Goal: Transaction & Acquisition: Purchase product/service

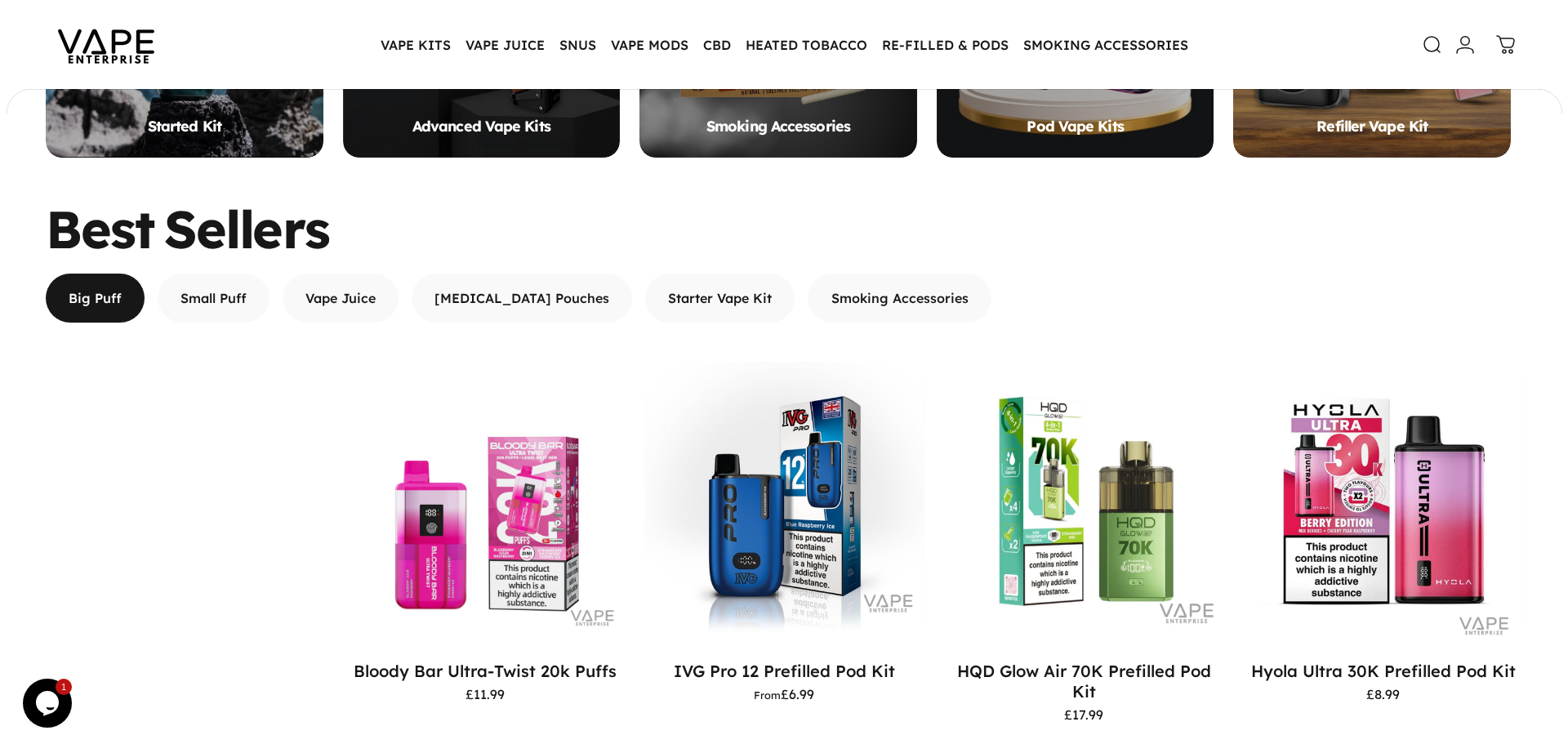
scroll to position [1303, 0]
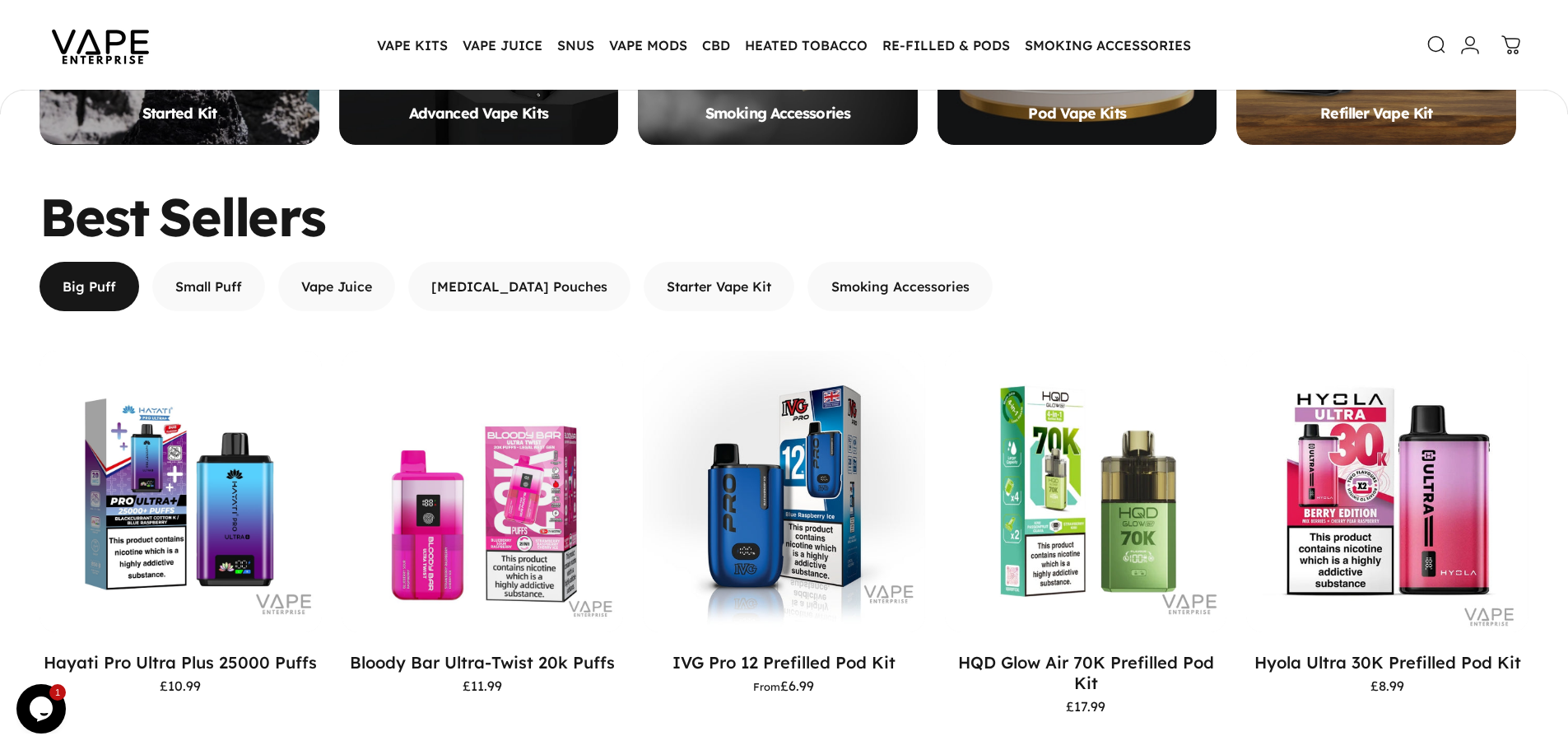
click at [1427, 44] on icon at bounding box center [1436, 45] width 20 height 20
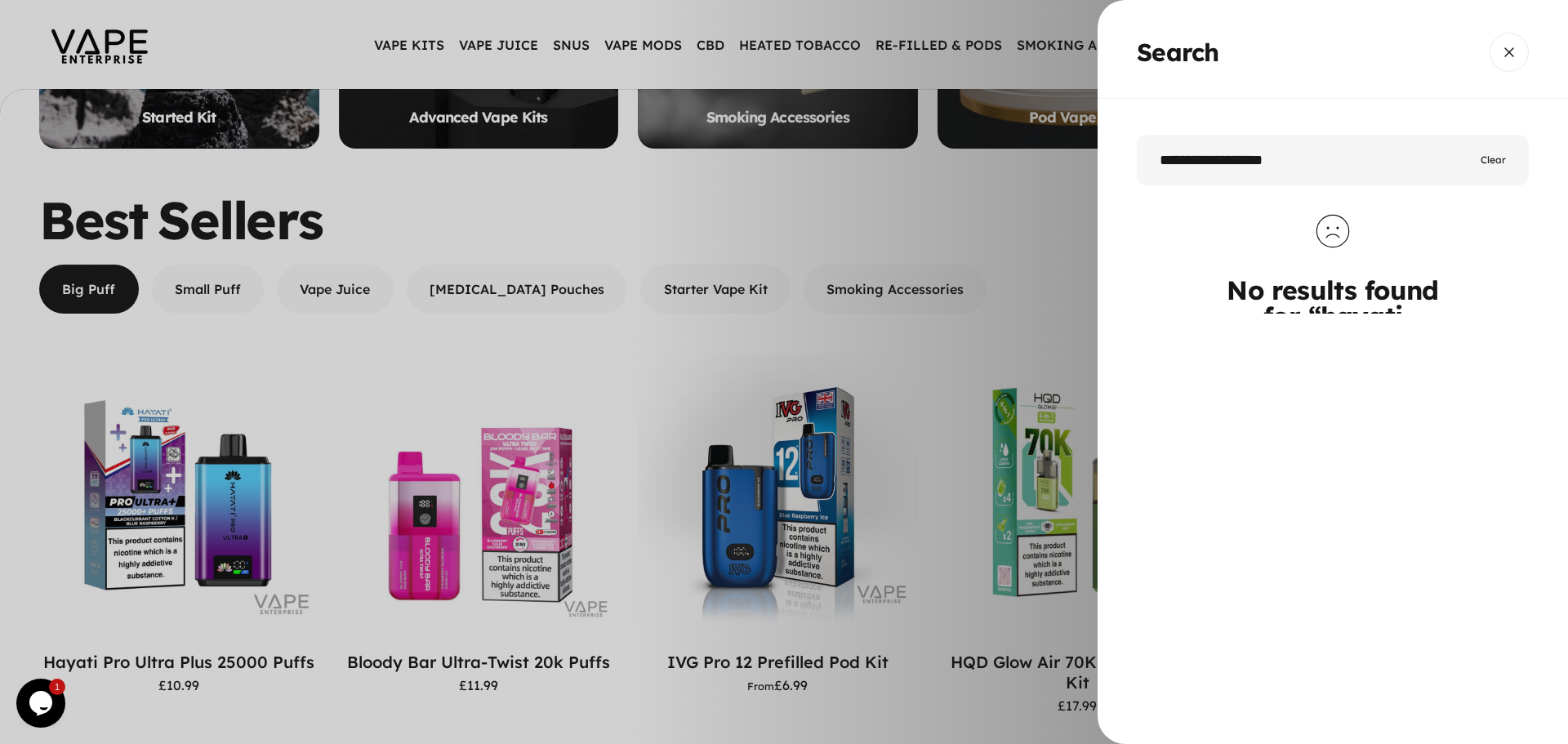
type input "**********"
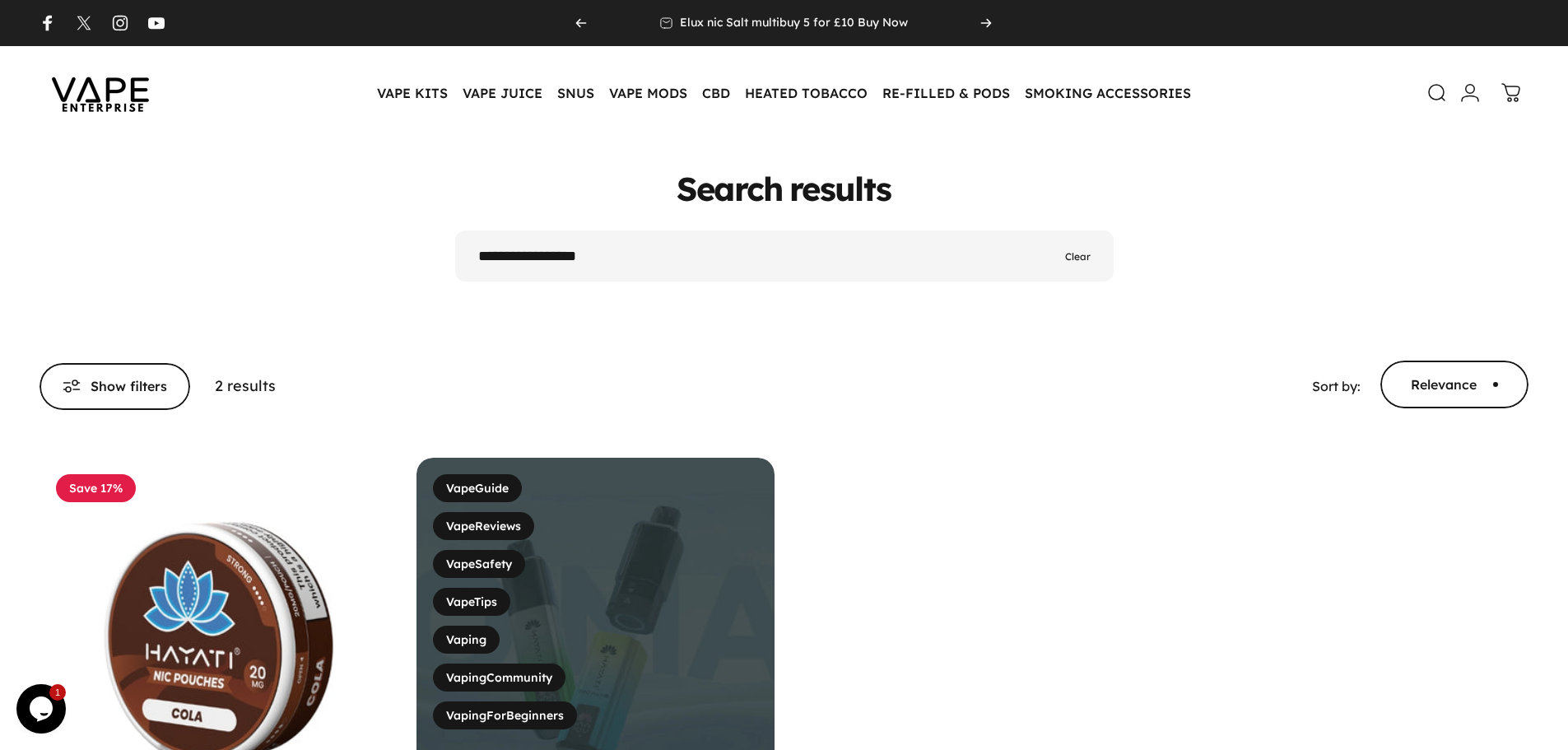
click at [538, 257] on input "**********" at bounding box center [784, 256] width 658 height 51
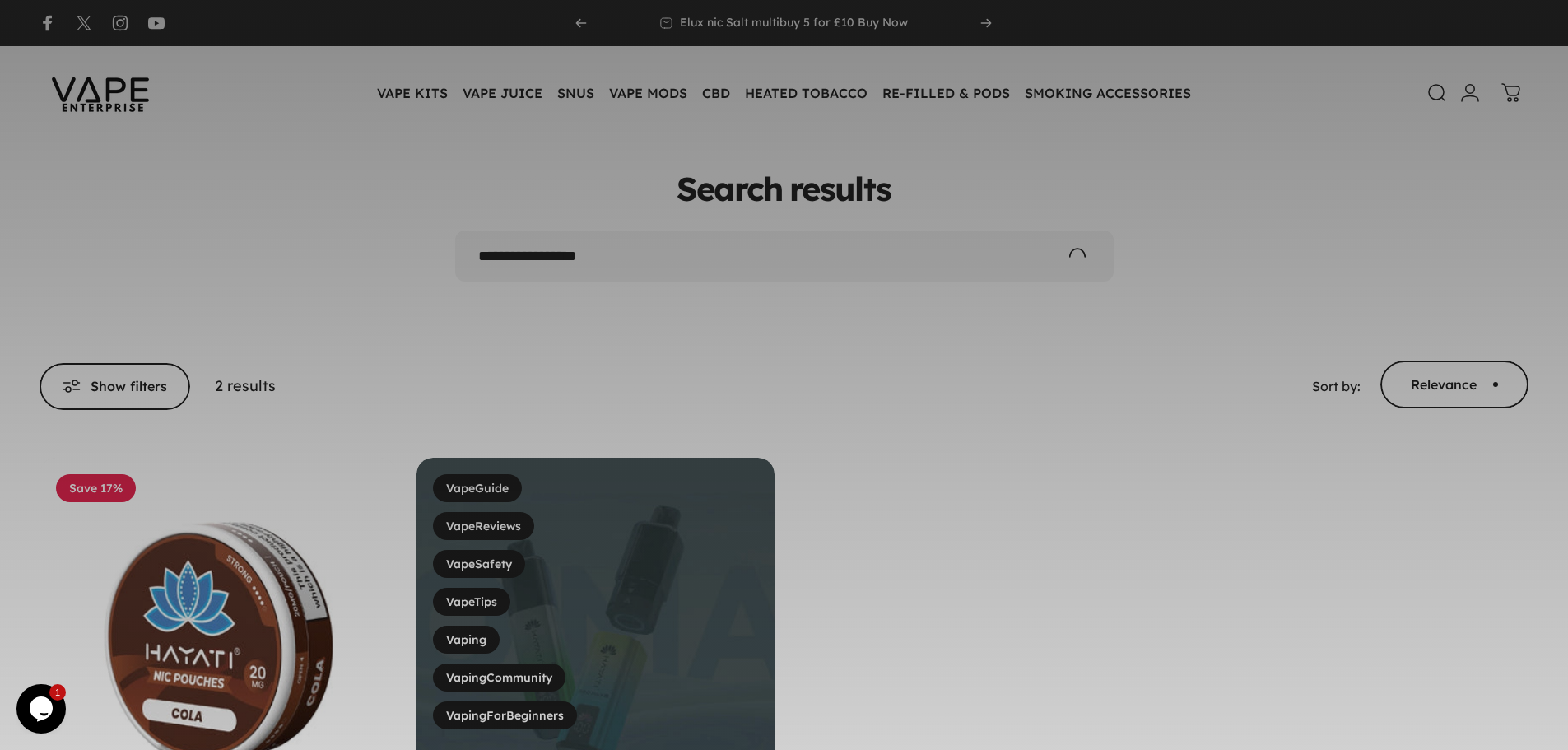
drag, startPoint x: 538, startPoint y: 257, endPoint x: 637, endPoint y: 254, distance: 99.0
click at [616, 254] on input "**********" at bounding box center [784, 256] width 658 height 51
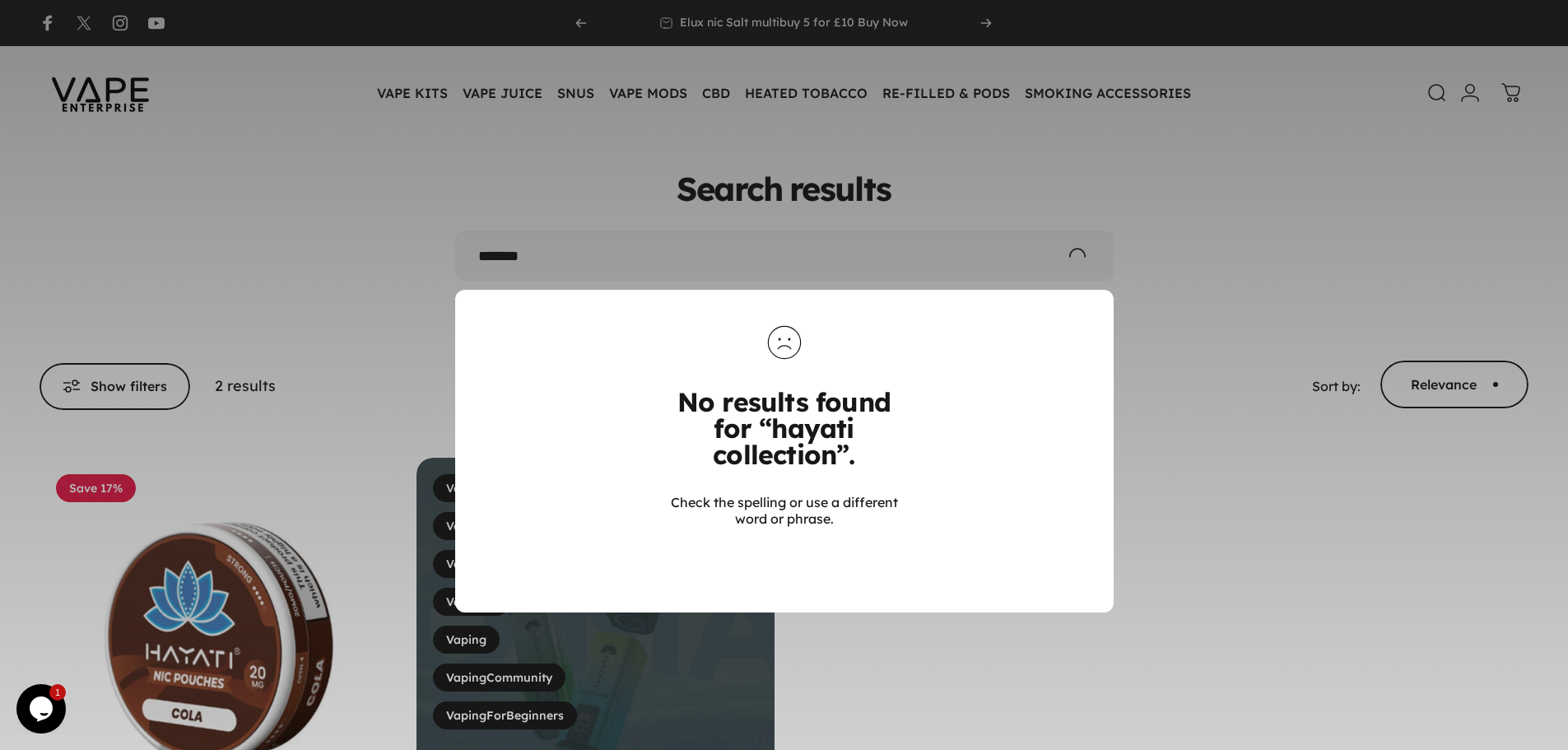
type input "******"
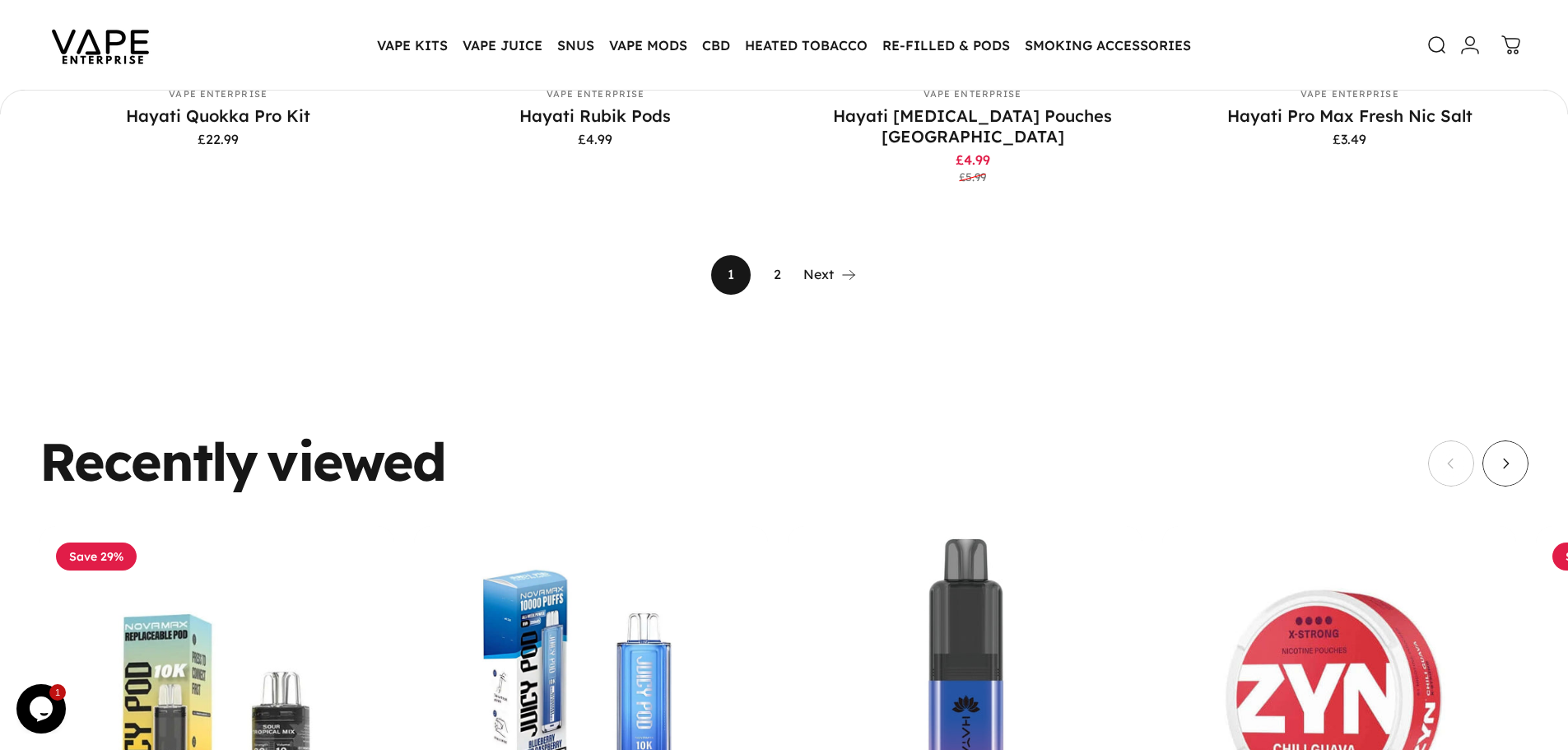
scroll to position [1807, 0]
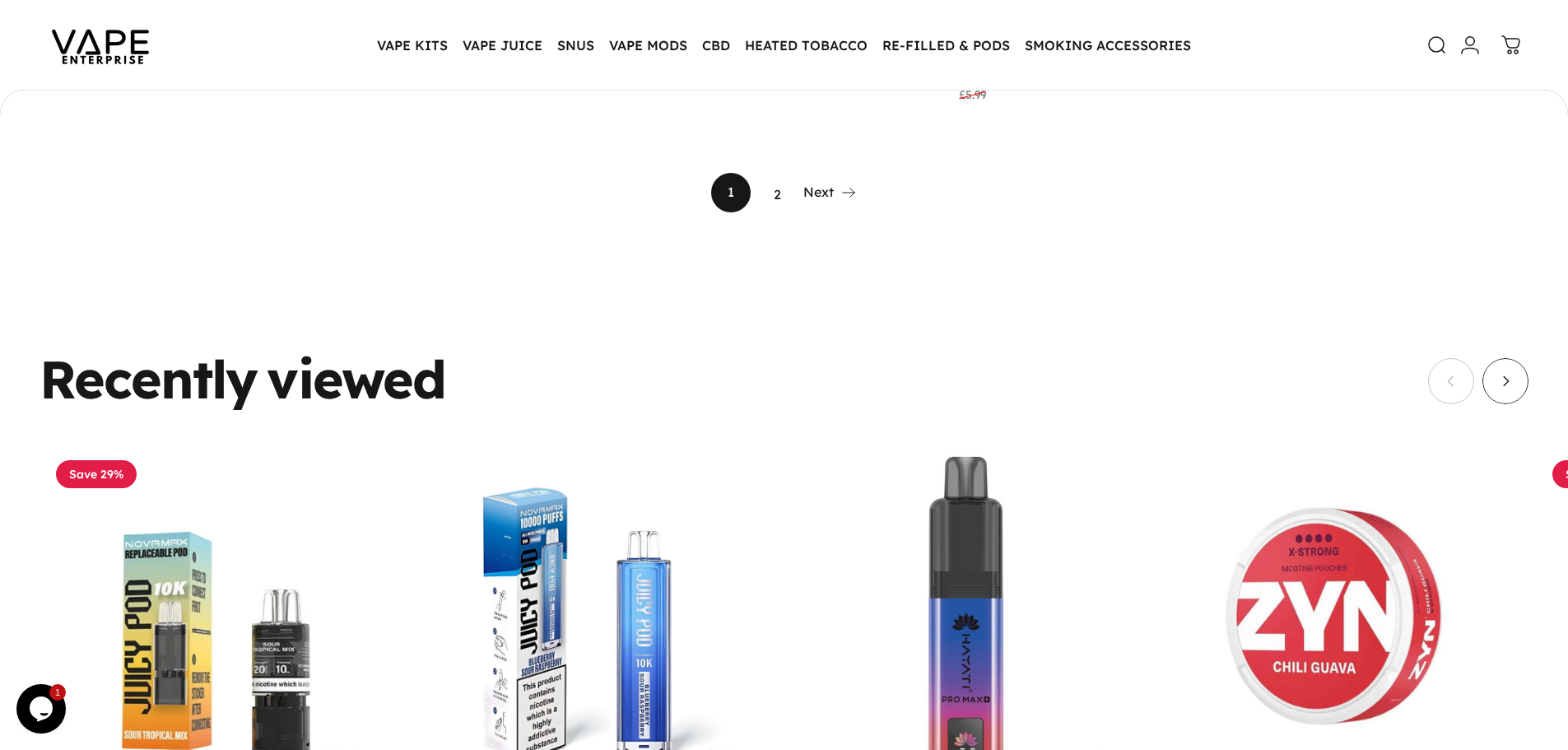
click at [779, 182] on link "2" at bounding box center [776, 192] width 39 height 39
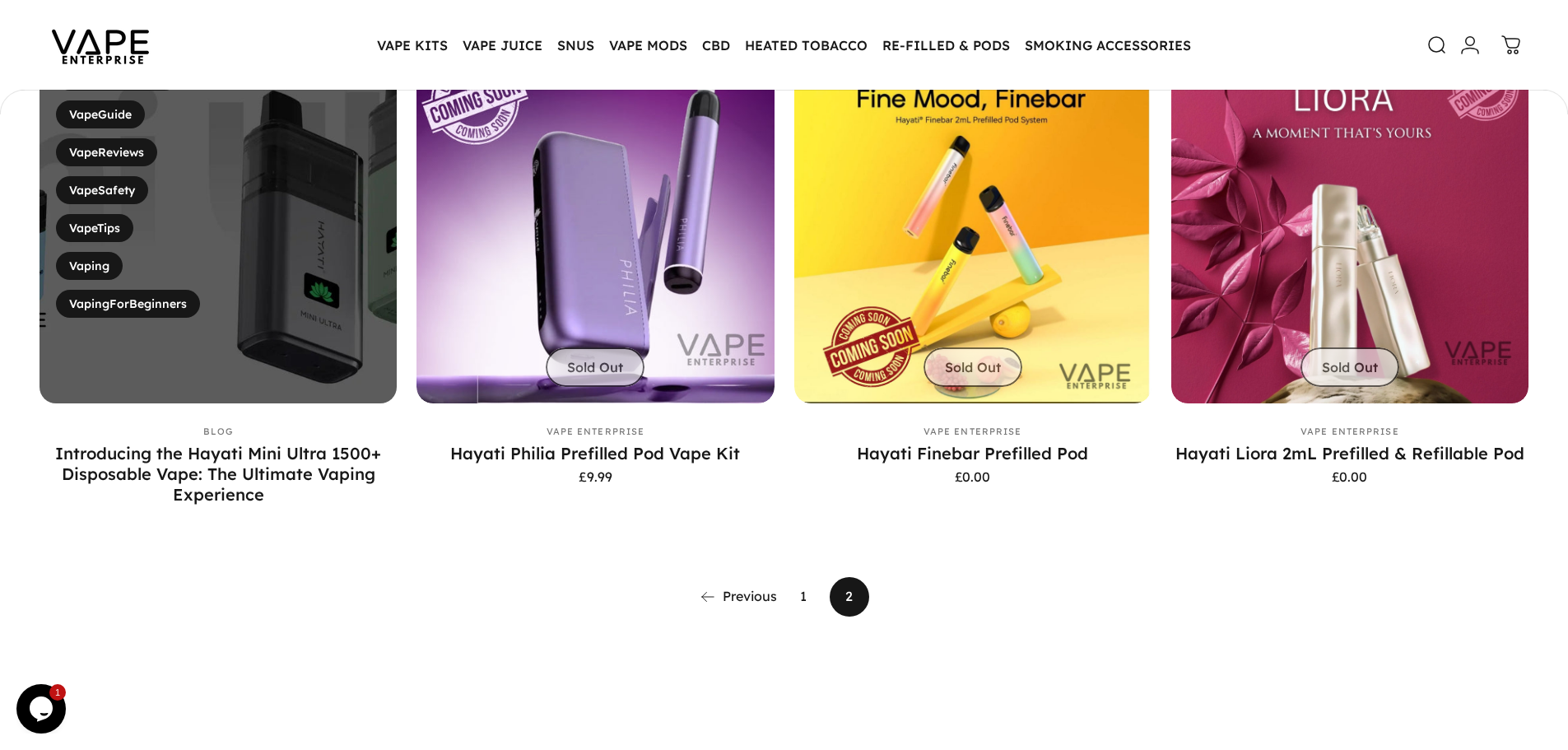
scroll to position [901, 0]
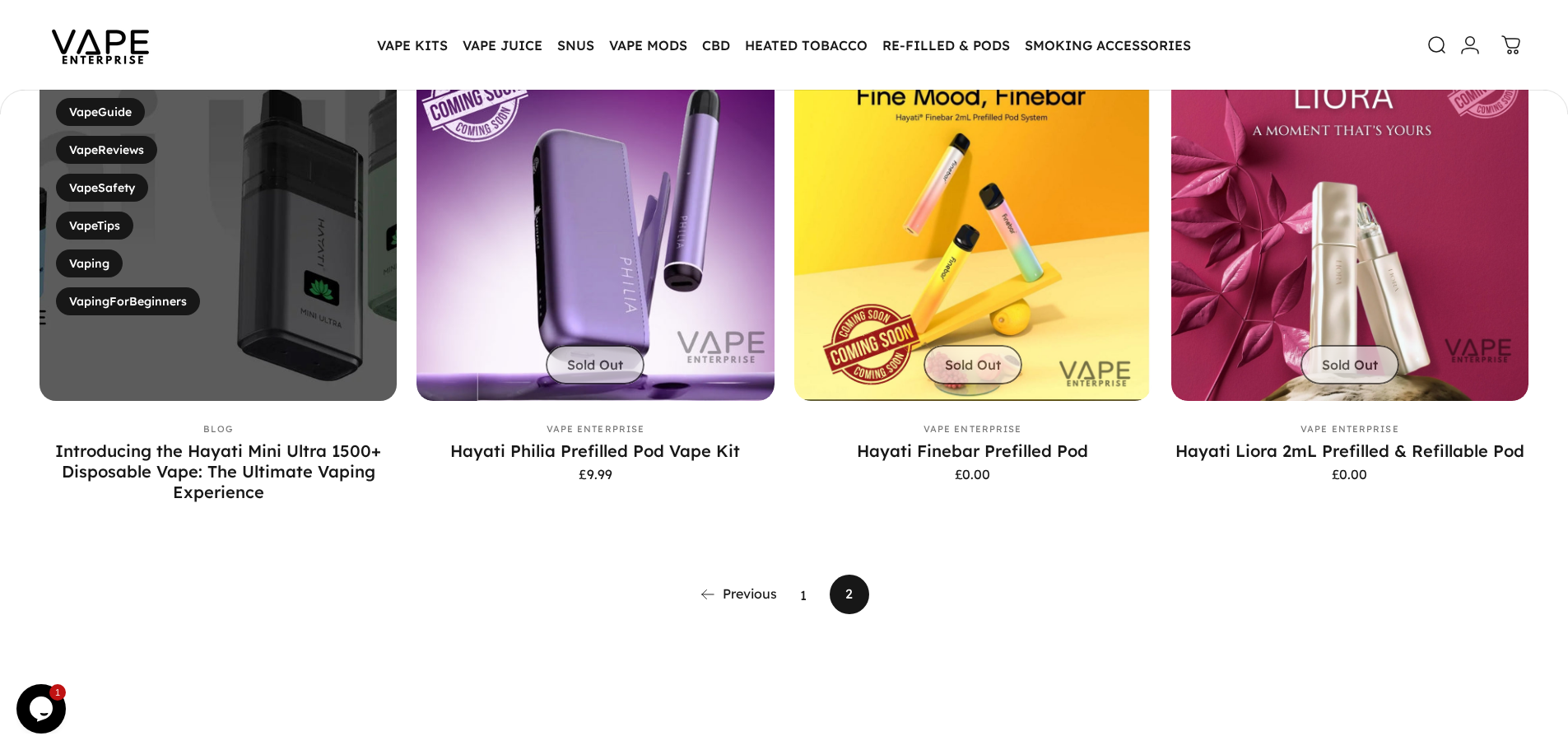
click at [806, 602] on link "1" at bounding box center [802, 594] width 39 height 39
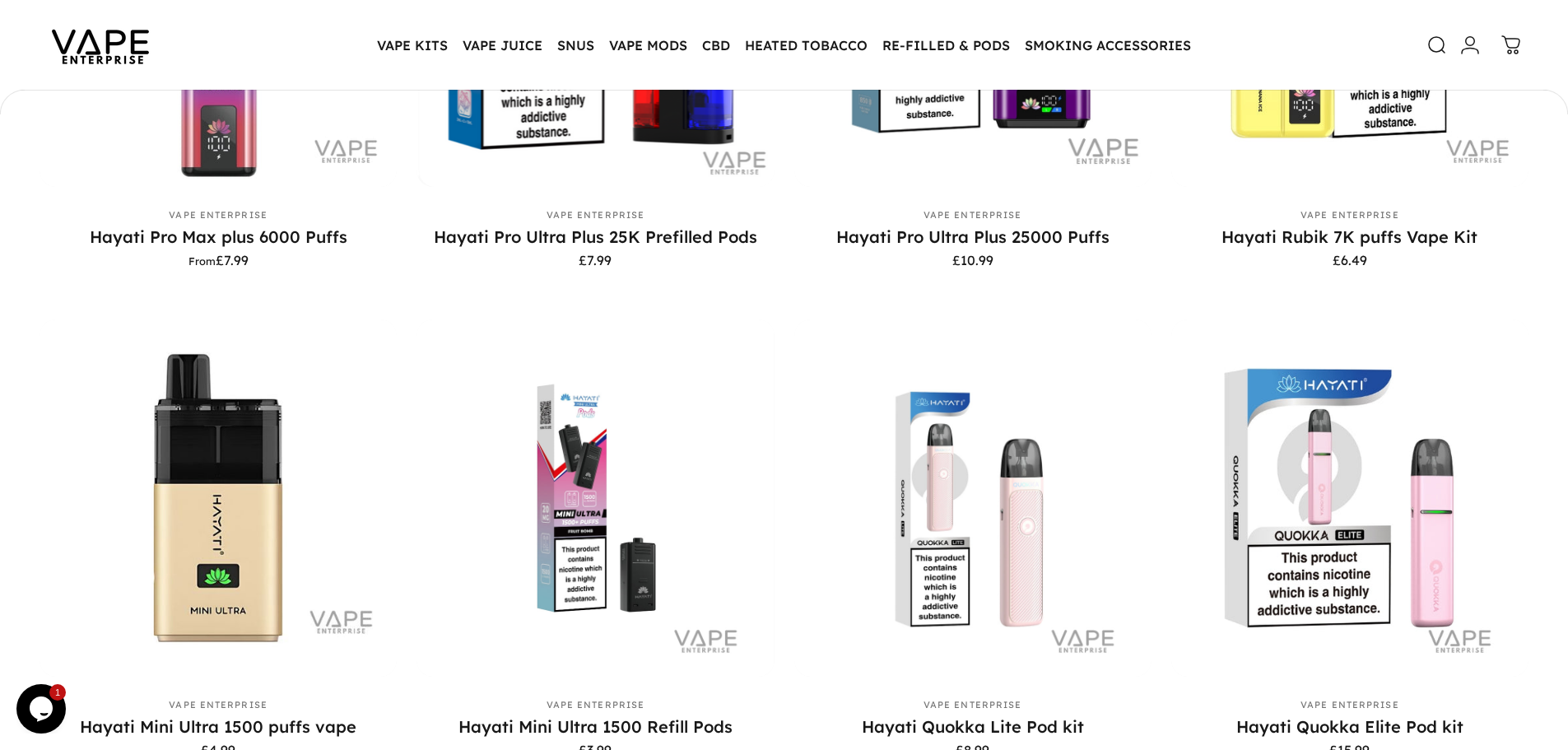
scroll to position [654, 0]
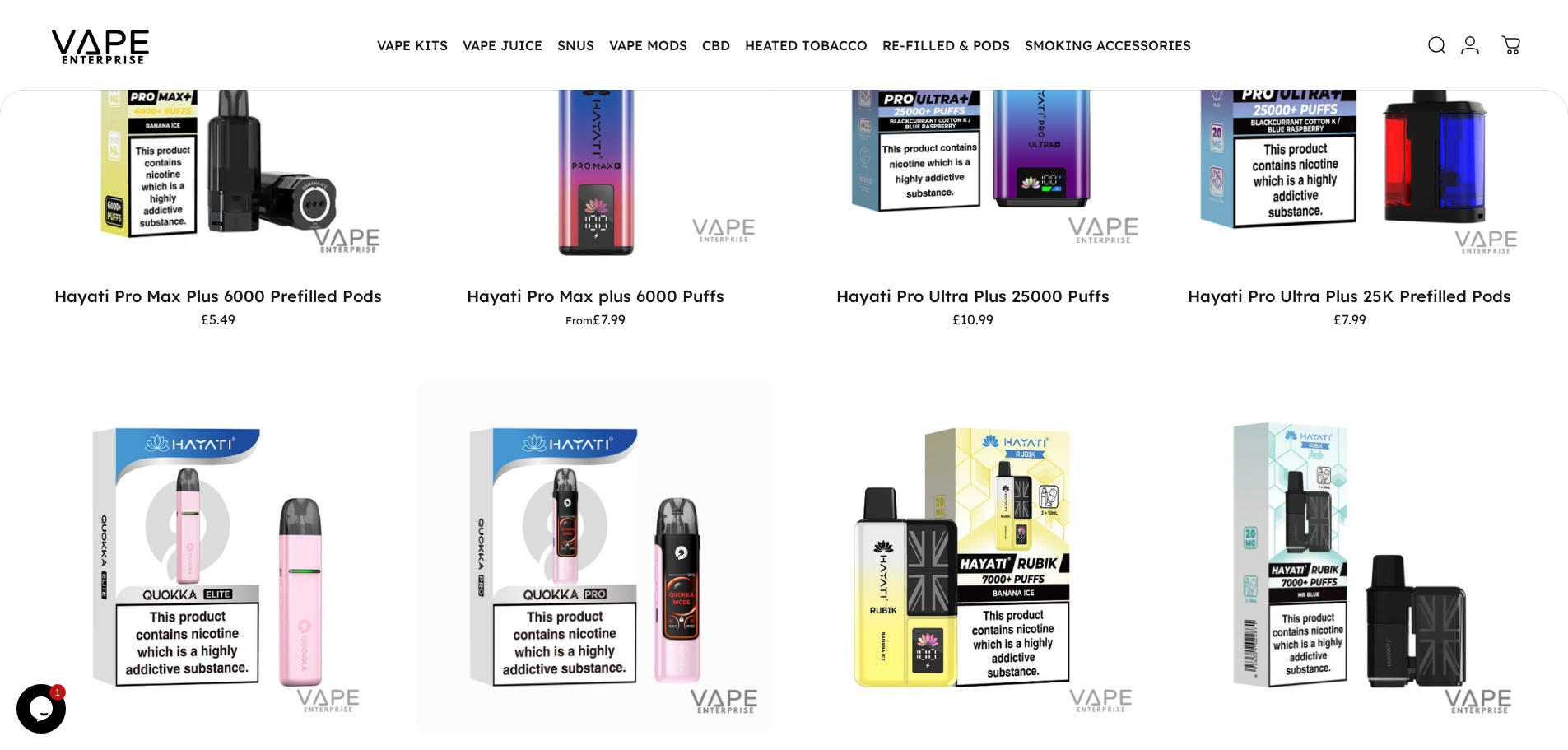
scroll to position [1477, 0]
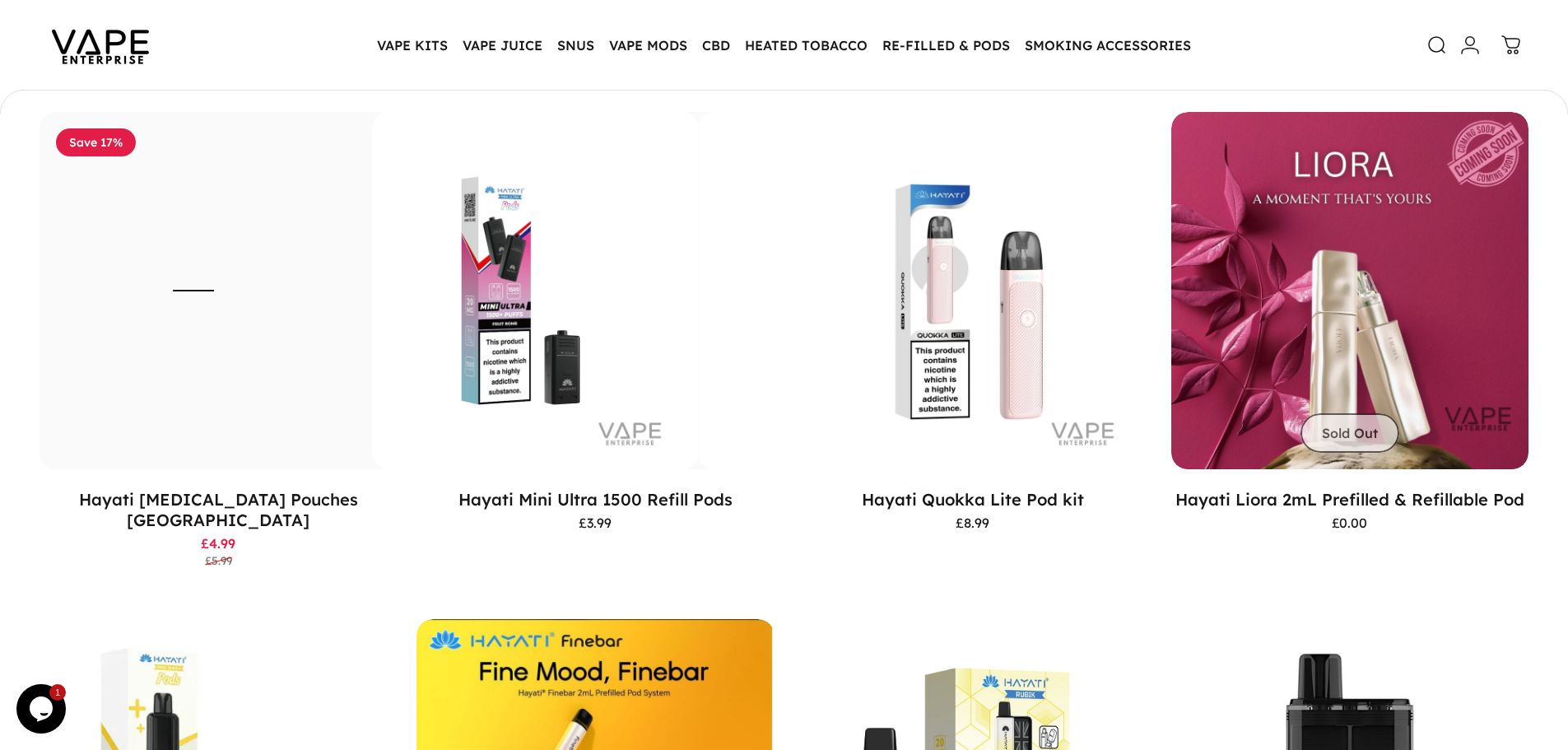
scroll to position [1149, 0]
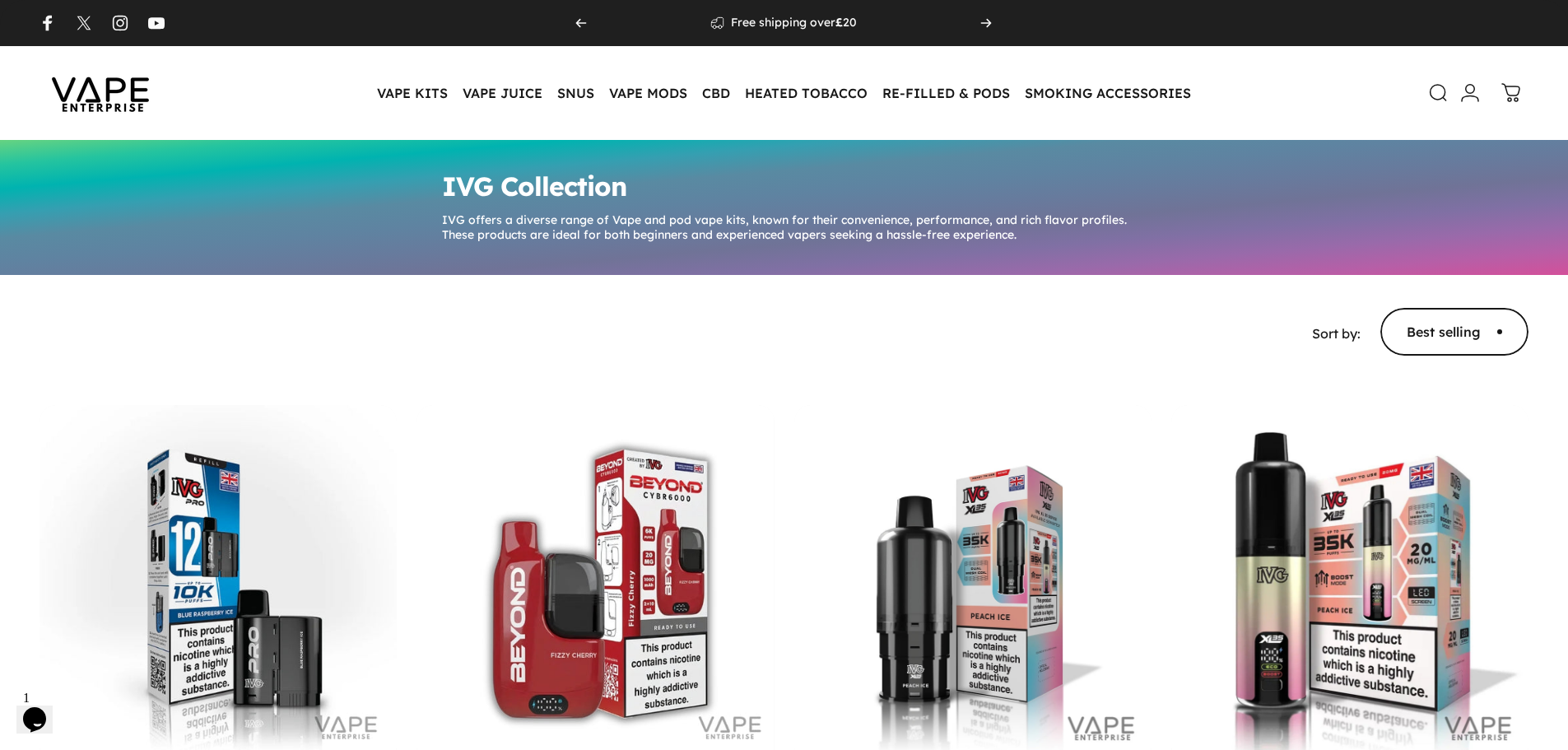
click at [1434, 93] on icon at bounding box center [1438, 93] width 20 height 20
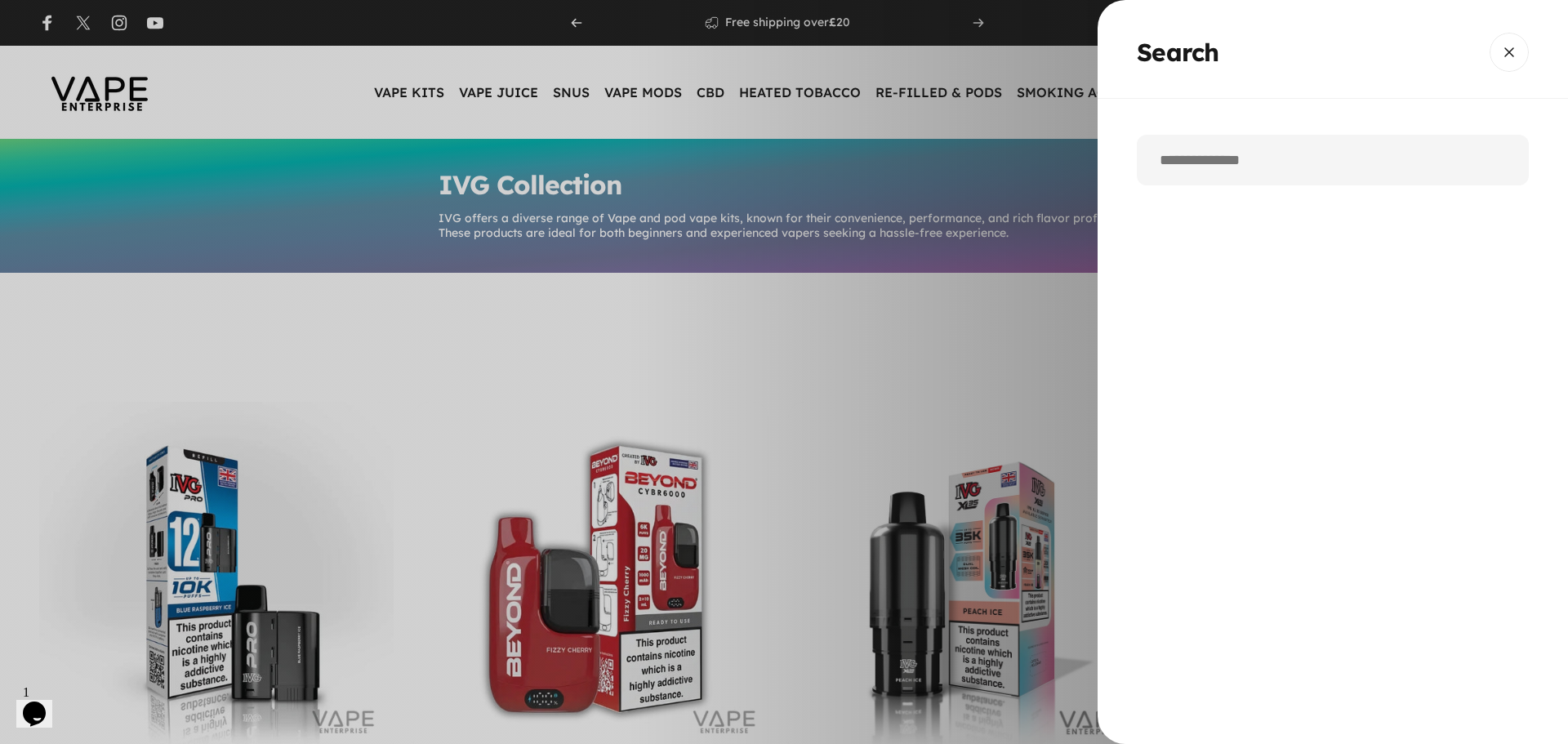
click at [1226, 175] on input "Search" at bounding box center [1332, 160] width 392 height 50
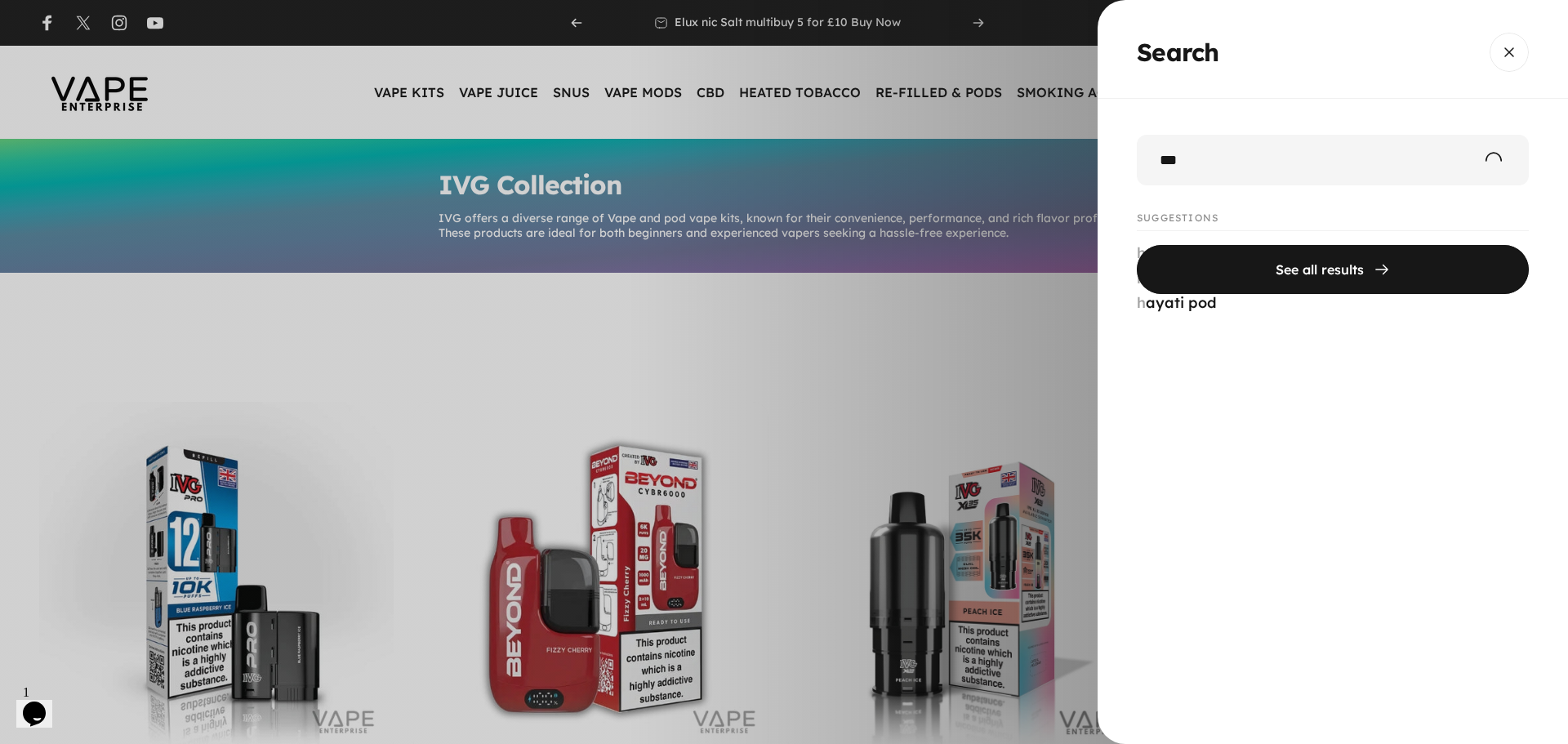
type input "***"
click at [1137, 245] on button "See all results" at bounding box center [1332, 269] width 392 height 49
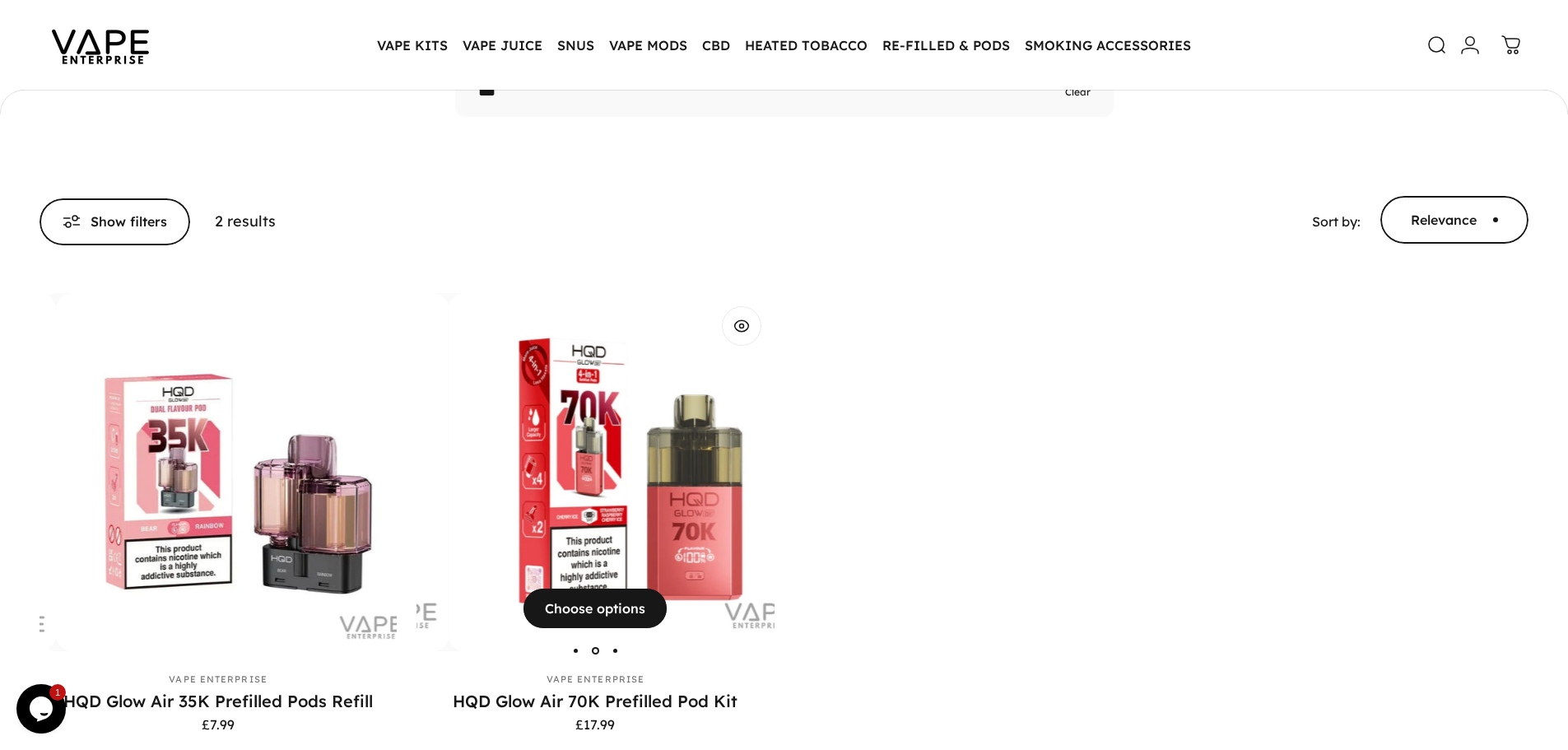
click at [606, 398] on img "HQD Glow Air 70K Prefilled Pod Kit" at bounding box center [627, 471] width 357 height 357
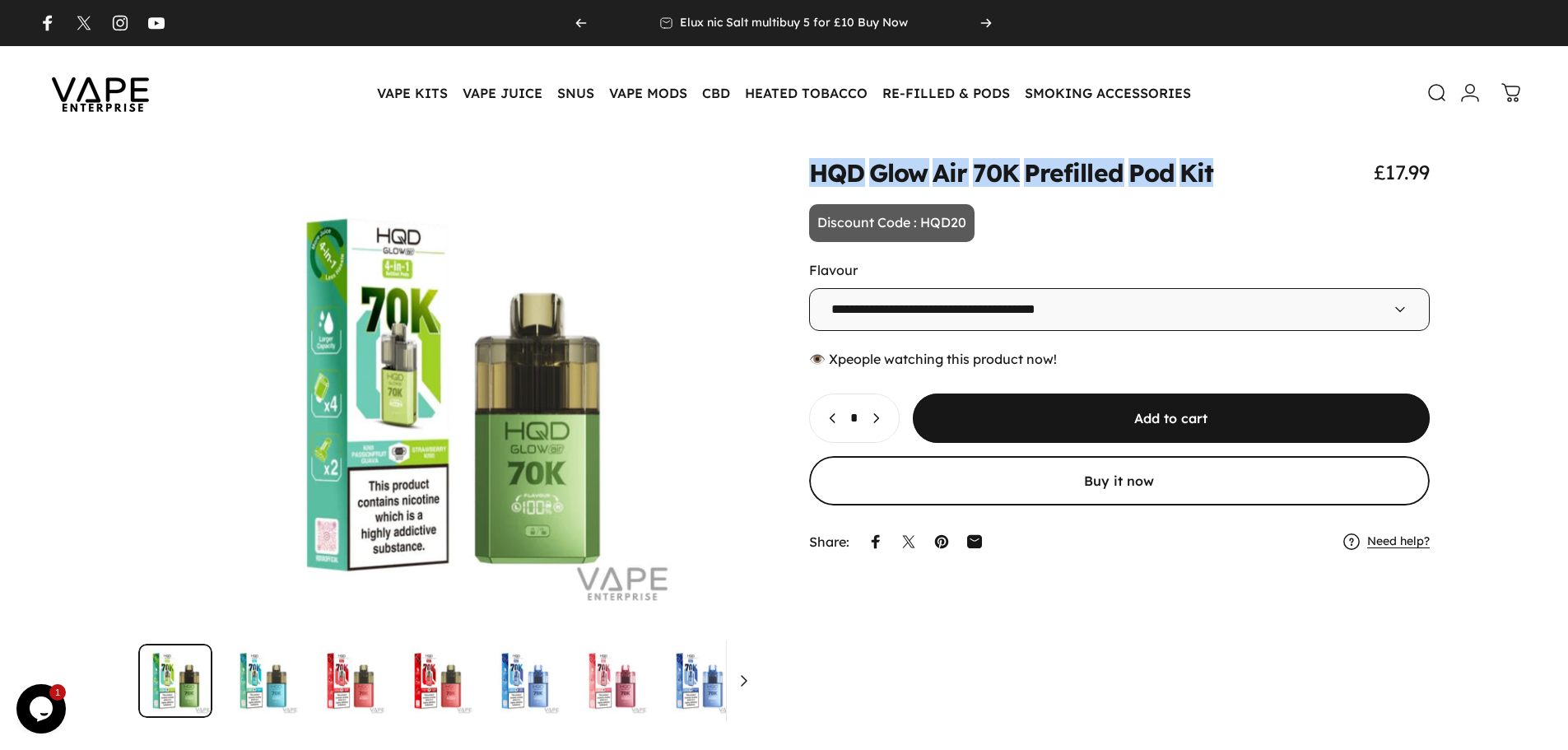
drag, startPoint x: 811, startPoint y: 174, endPoint x: 1252, endPoint y: 170, distance: 441.0
click at [1252, 170] on div "HQD Glow Air 70K Prefilled Pod Kit £17.99" at bounding box center [1120, 172] width 622 height 24
copy split-words "HQD Glow Air 70K Prefilled Pod Kit"
click at [1433, 93] on icon at bounding box center [1437, 93] width 20 height 20
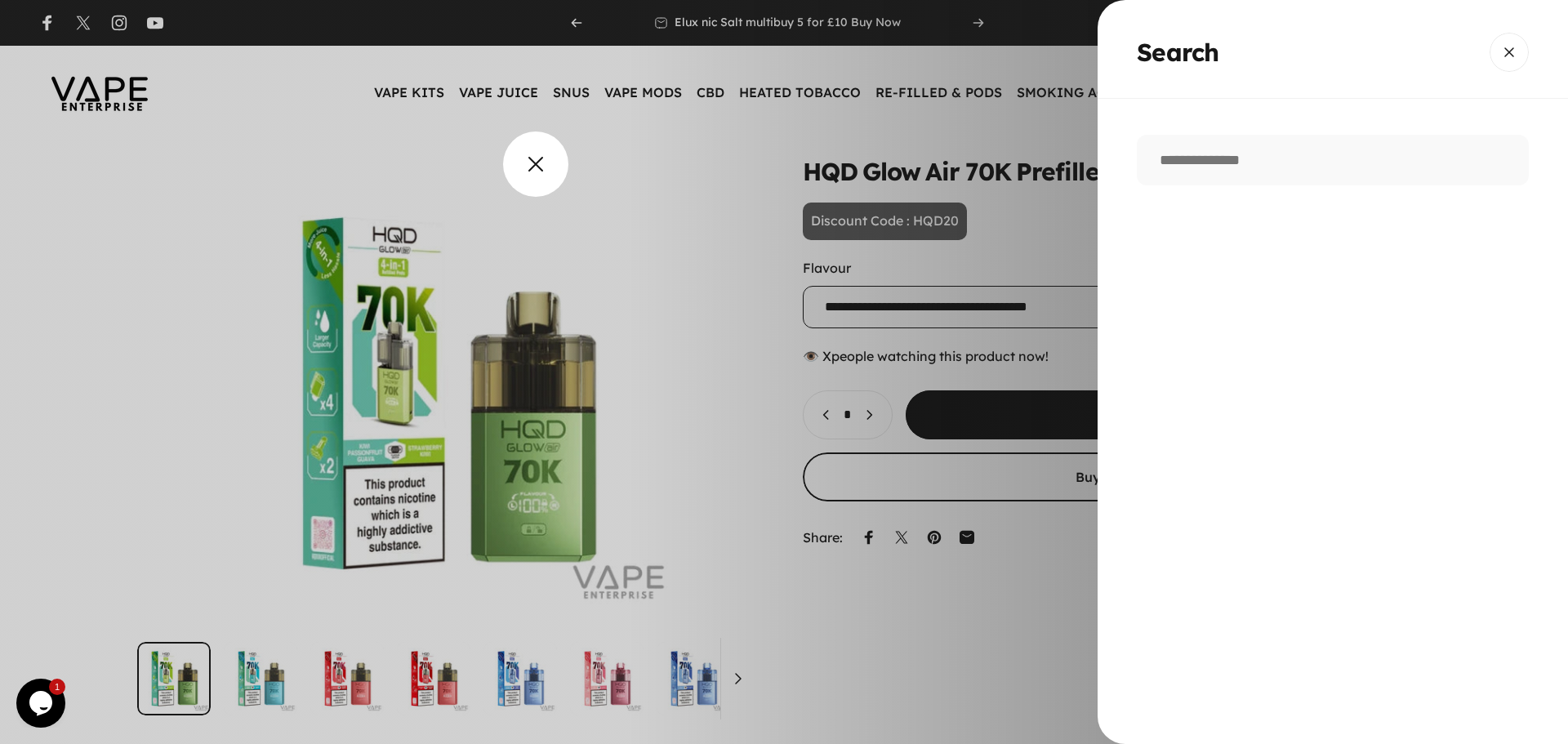
click at [491, 187] on overlay-element "Search" at bounding box center [784, 372] width 1568 height 744
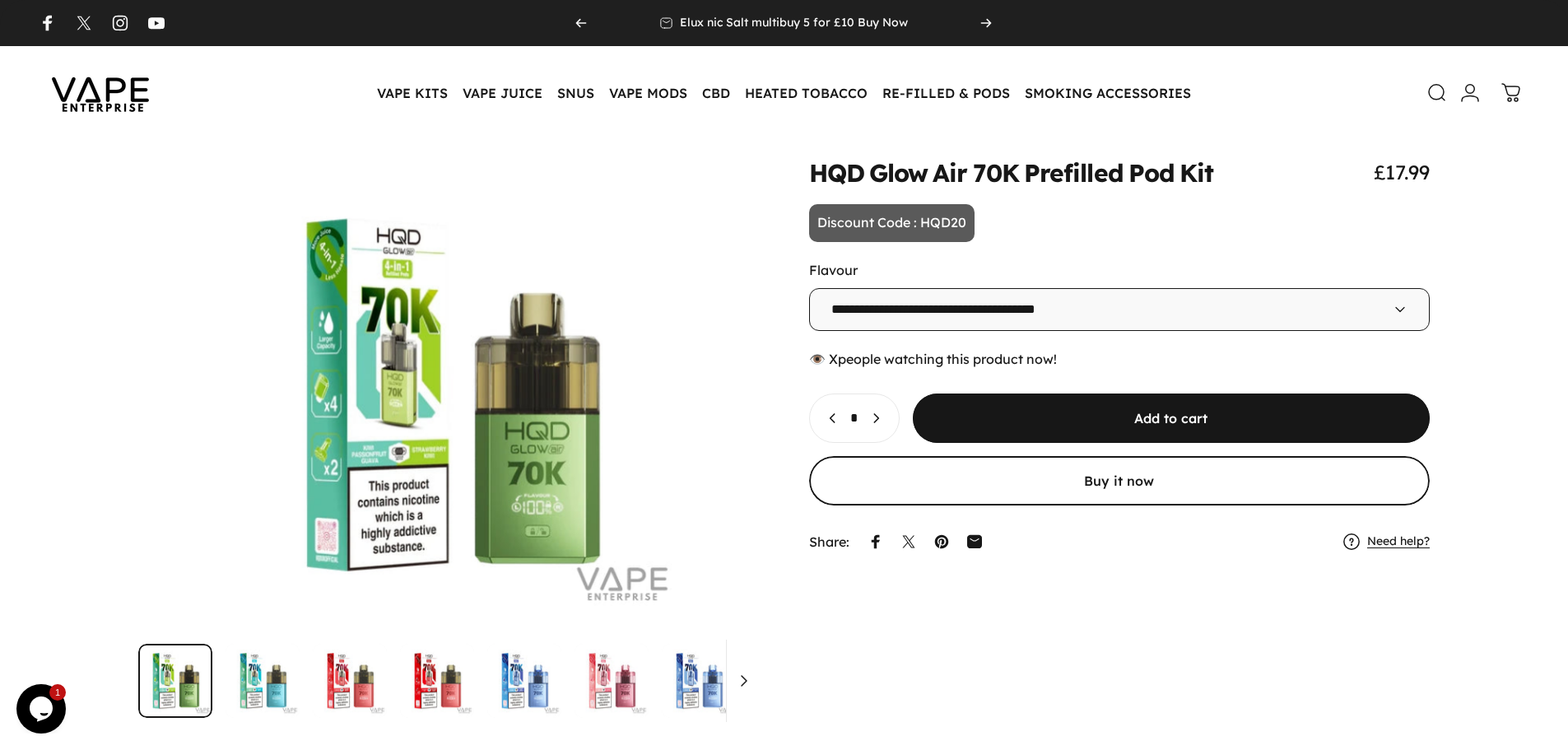
click at [137, 93] on img at bounding box center [100, 93] width 148 height 78
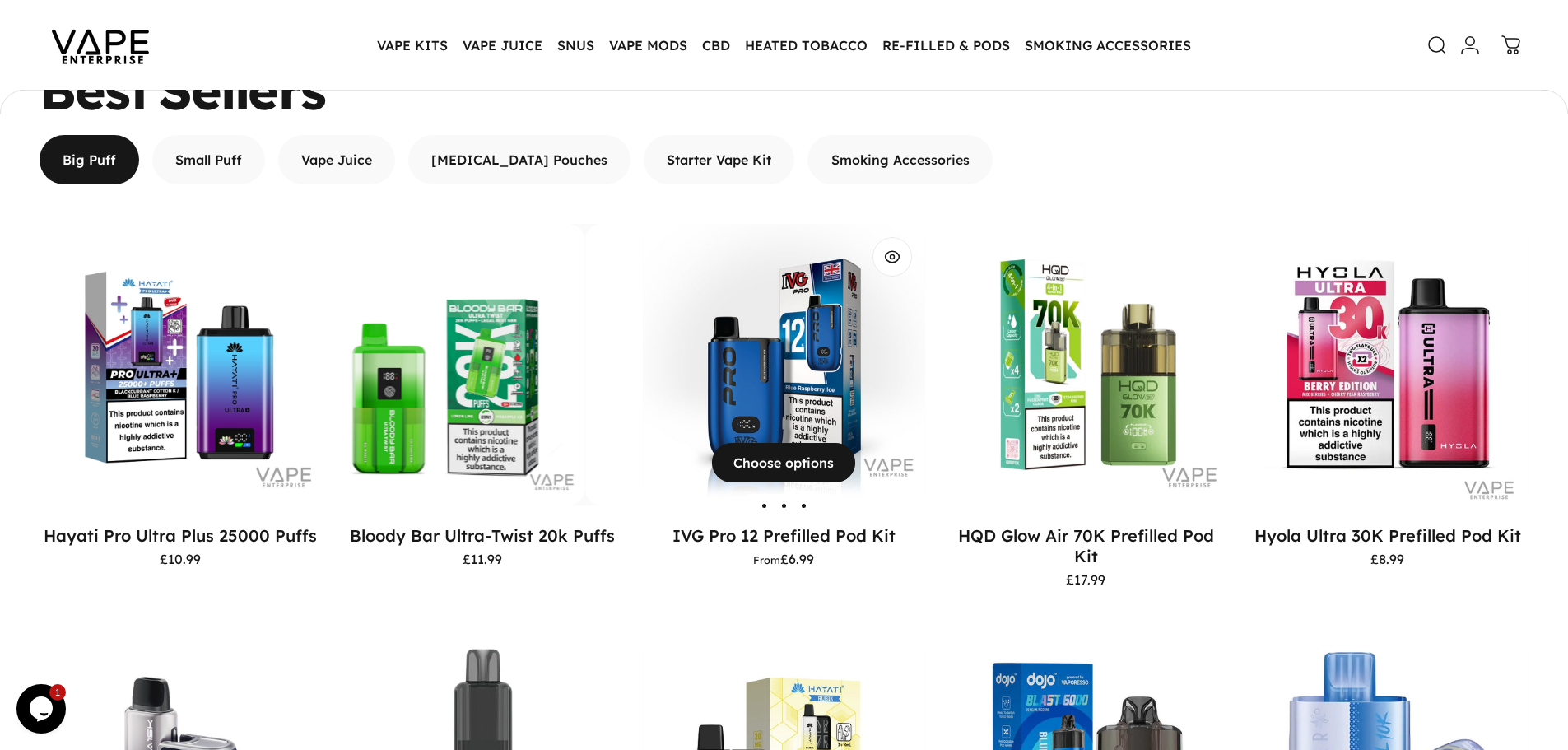
scroll to position [1559, 0]
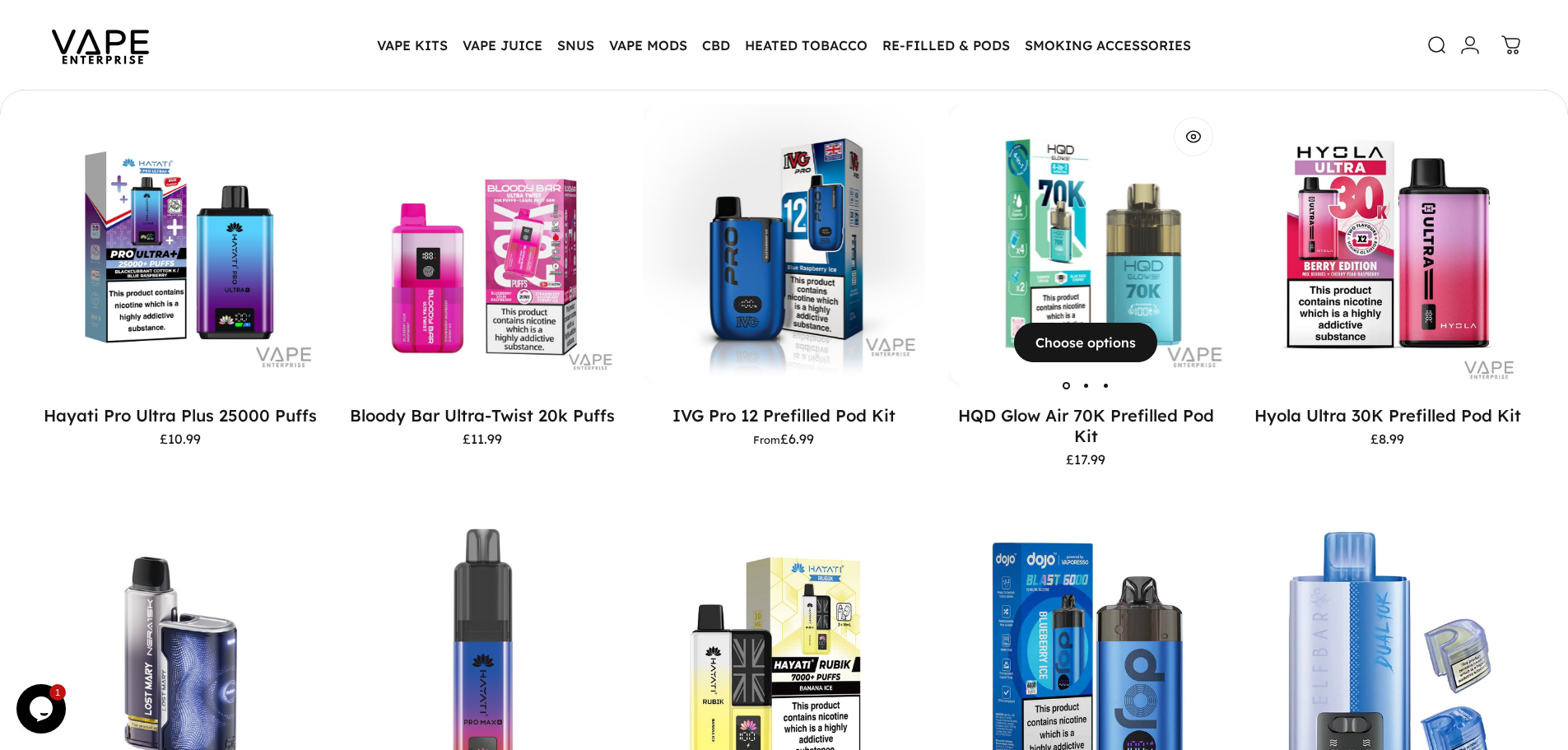
click at [1004, 249] on img "HQD Glow Air 70K Prefilled Pod Kit" at bounding box center [1090, 244] width 282 height 282
